Goal: Book appointment/travel/reservation

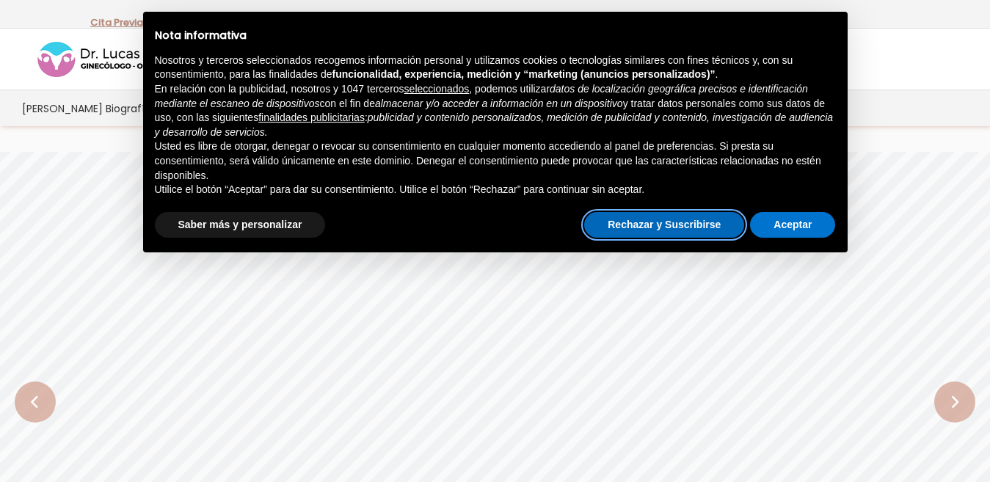
click at [702, 226] on button "Rechazar y Suscribirse" at bounding box center [664, 225] width 160 height 26
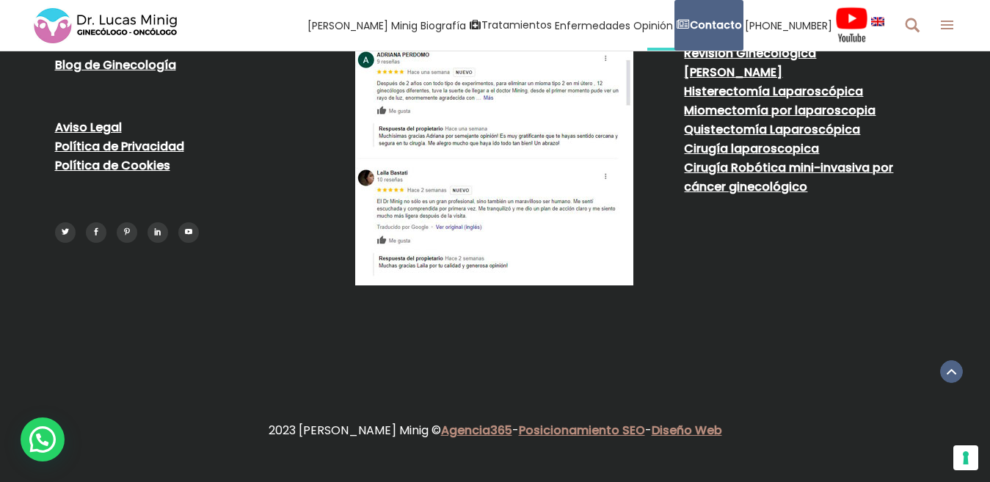
scroll to position [2908, 0]
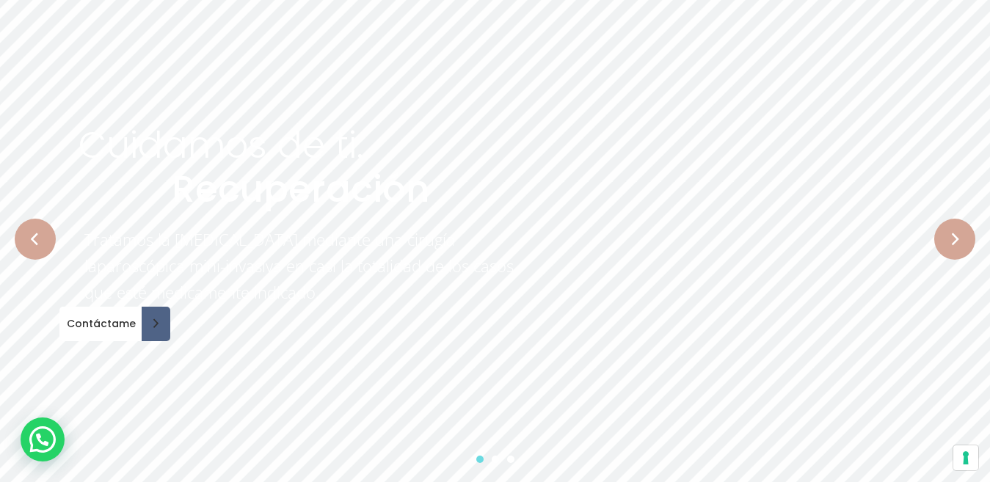
scroll to position [112, 0]
